Goal: Check status: Check status

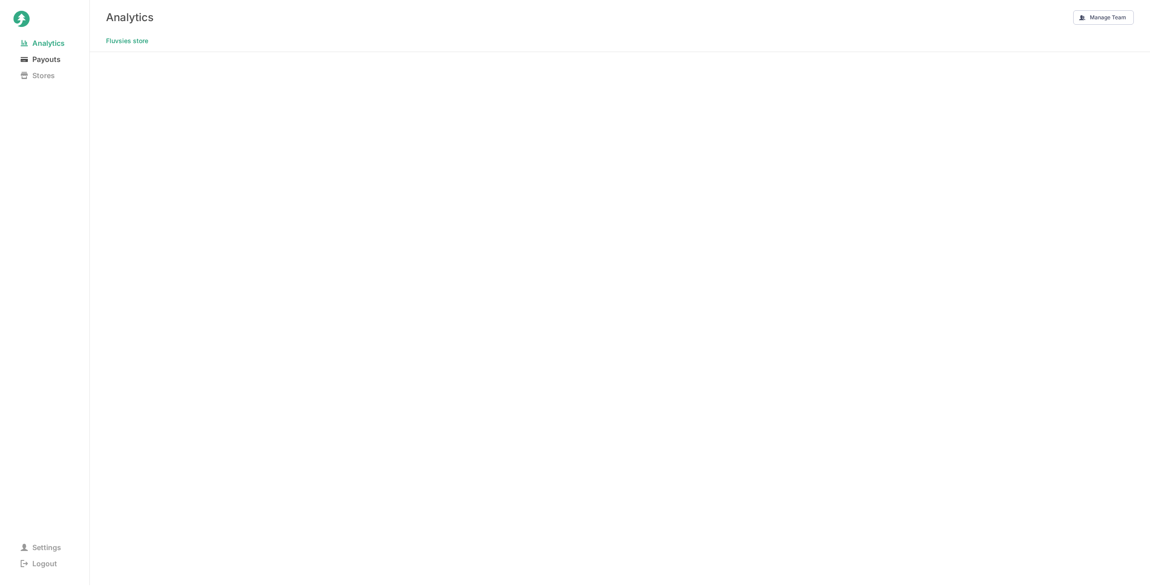
click at [33, 58] on span "Payouts" at bounding box center [40, 59] width 54 height 13
click at [39, 42] on span "Analytics" at bounding box center [42, 43] width 58 height 13
click at [37, 61] on span "Payouts" at bounding box center [40, 59] width 54 height 13
drag, startPoint x: 57, startPoint y: 43, endPoint x: 49, endPoint y: 43, distance: 8.6
drag, startPoint x: 49, startPoint y: 43, endPoint x: 44, endPoint y: 44, distance: 4.5
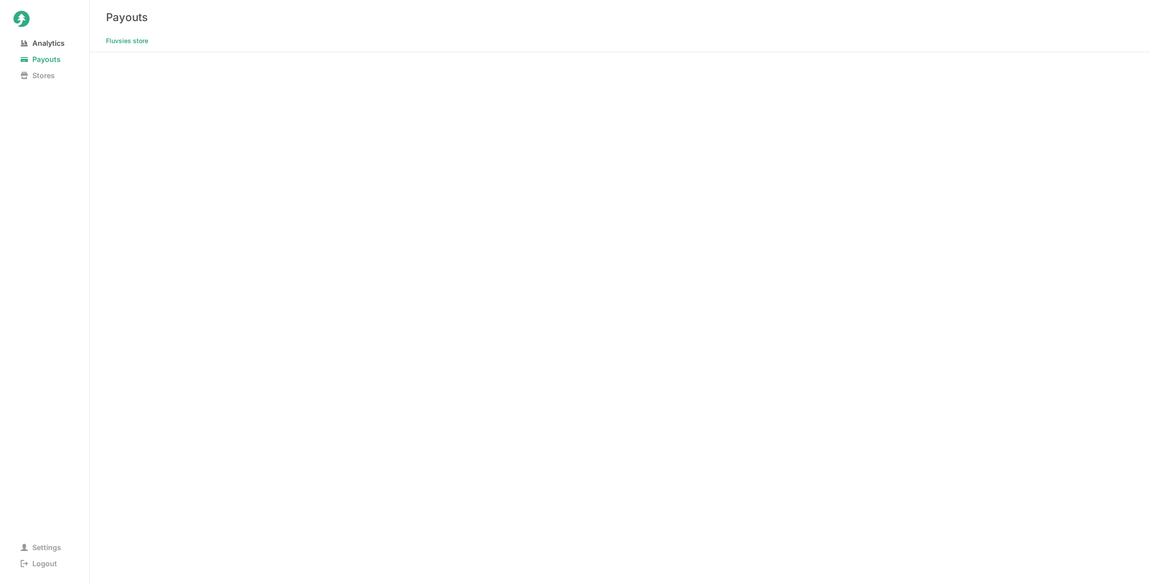
click at [44, 44] on span "Analytics" at bounding box center [42, 43] width 58 height 13
drag, startPoint x: 43, startPoint y: 59, endPoint x: 5, endPoint y: 153, distance: 101.1
click at [5, 153] on div "Analytics Payouts Stores Settings Logout" at bounding box center [45, 293] width 90 height 586
click at [44, 57] on span "Payouts" at bounding box center [40, 59] width 54 height 13
